Goal: Transaction & Acquisition: Book appointment/travel/reservation

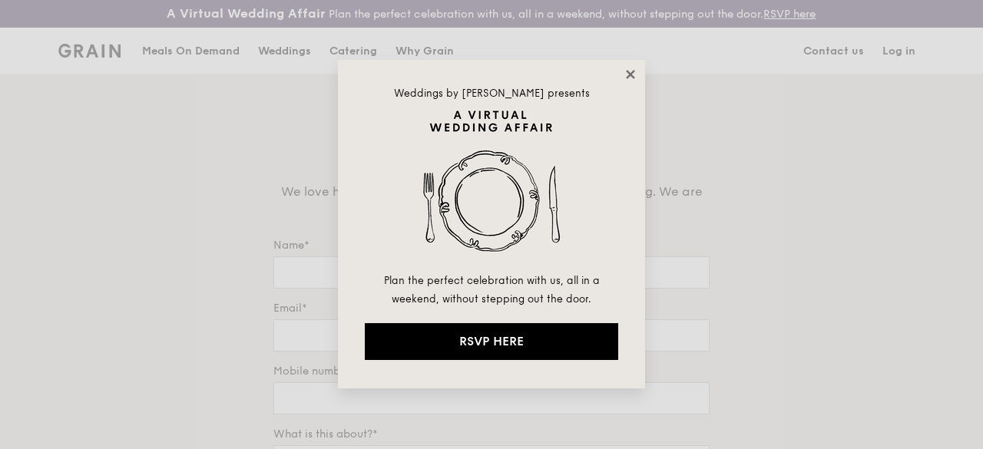
click at [630, 75] on icon at bounding box center [630, 74] width 8 height 8
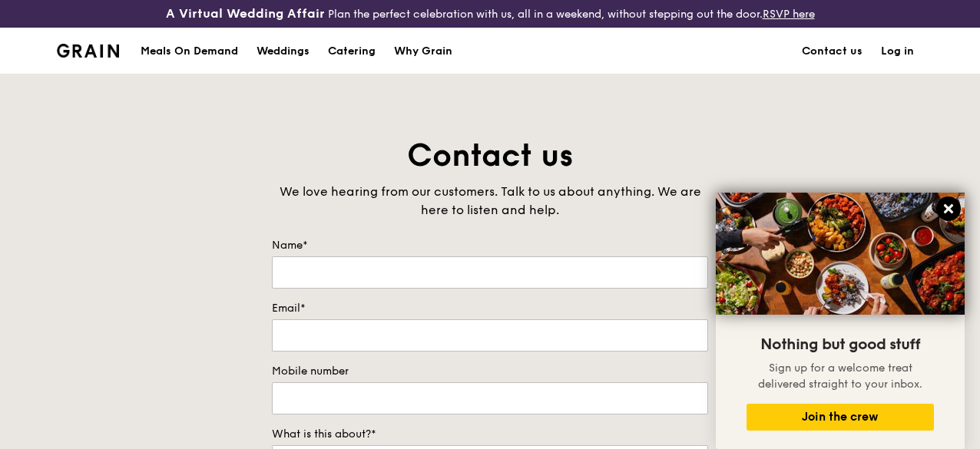
click at [950, 211] on icon at bounding box center [948, 208] width 9 height 9
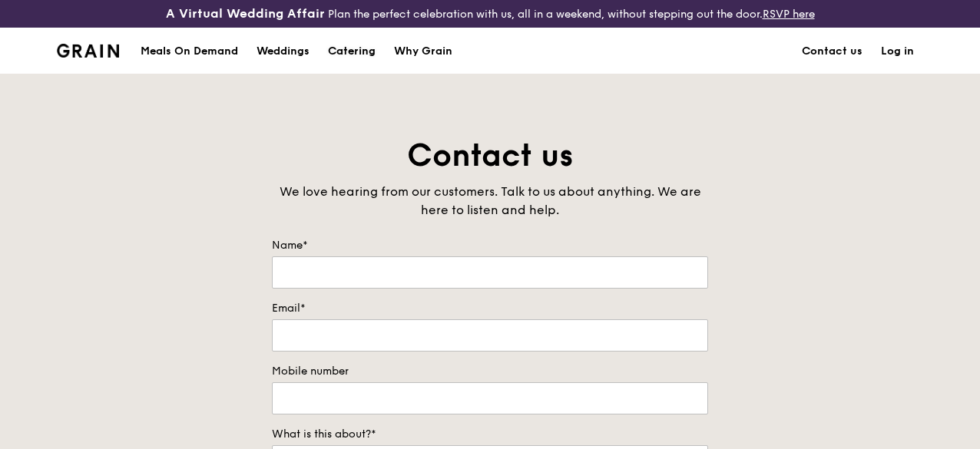
click at [339, 65] on div "Catering" at bounding box center [352, 51] width 48 height 46
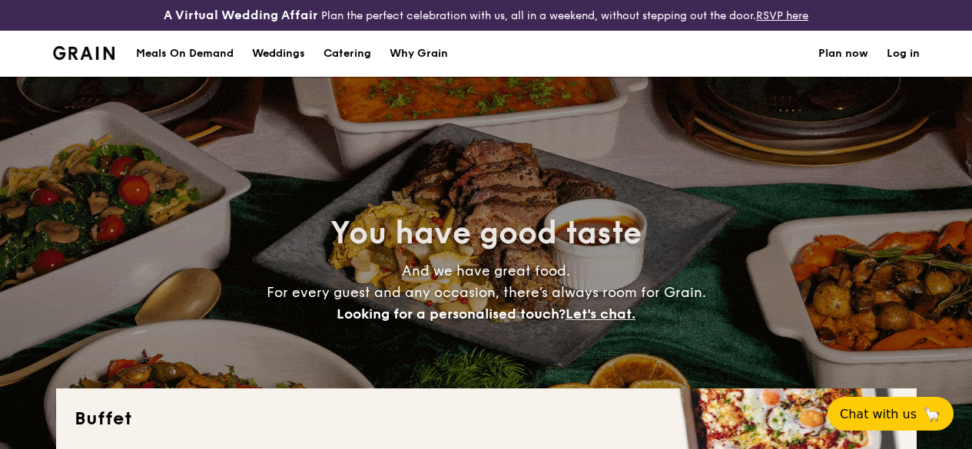
select select
